Goal: Task Accomplishment & Management: Complete application form

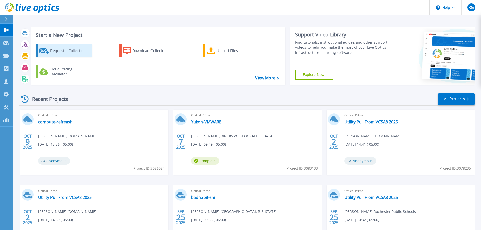
click at [74, 51] on div "Request a Collection" at bounding box center [70, 51] width 40 height 10
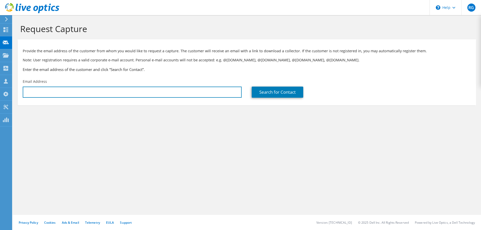
click at [104, 94] on input "text" at bounding box center [132, 92] width 219 height 11
drag, startPoint x: 0, startPoint y: 0, endPoint x: 104, endPoint y: 94, distance: 140.5
paste input "• SHI team ([PERSON_NAME], [PERSON_NAME], [PERSON_NAME], [PERSON_NAME]) introdu…"
type input "•"
click at [47, 89] on input "text" at bounding box center [132, 92] width 219 height 11
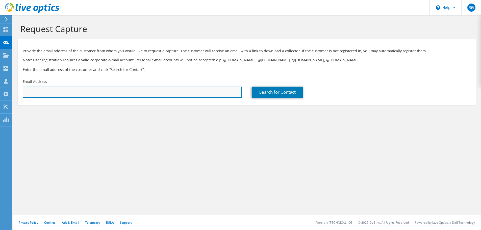
paste input "dan@latech.edu"
type input "dan@latech.edu"
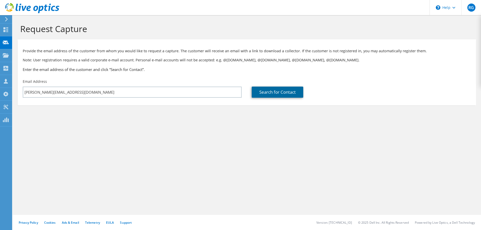
click at [270, 90] on link "Search for Contact" at bounding box center [278, 92] width 52 height 11
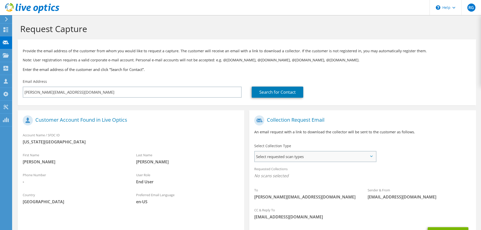
click at [309, 157] on span "Select requested scan types" at bounding box center [315, 157] width 121 height 10
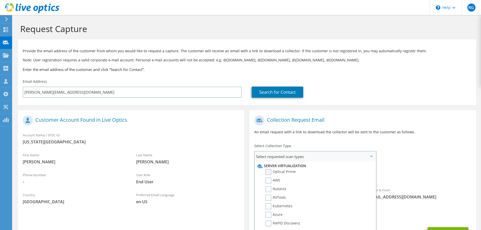
click at [271, 172] on label "Optical Prime" at bounding box center [281, 172] width 30 height 6
click at [0, 0] on input "Optical Prime" at bounding box center [0, 0] width 0 height 0
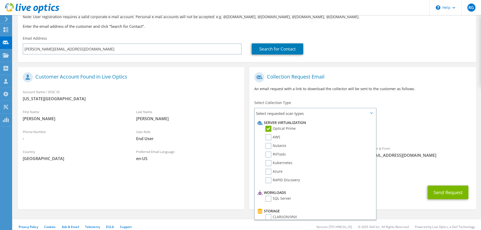
scroll to position [48, 0]
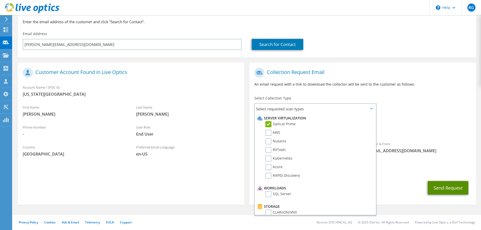
click at [435, 189] on button "Send Request" at bounding box center [448, 188] width 41 height 14
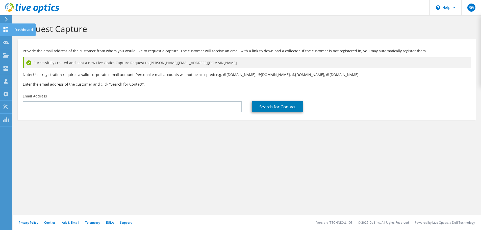
click at [5, 28] on use at bounding box center [6, 29] width 5 height 5
